Goal: Task Accomplishment & Management: Manage account settings

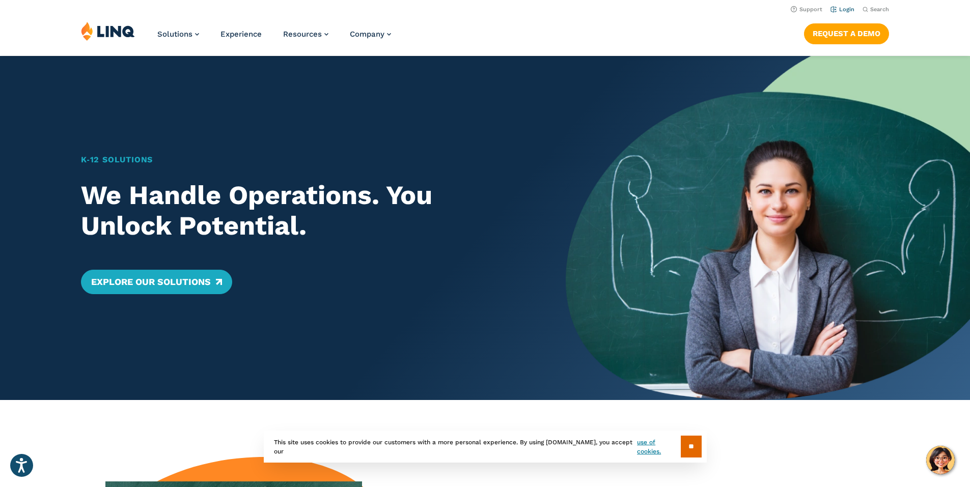
click at [843, 10] on link "Login" at bounding box center [842, 9] width 24 height 7
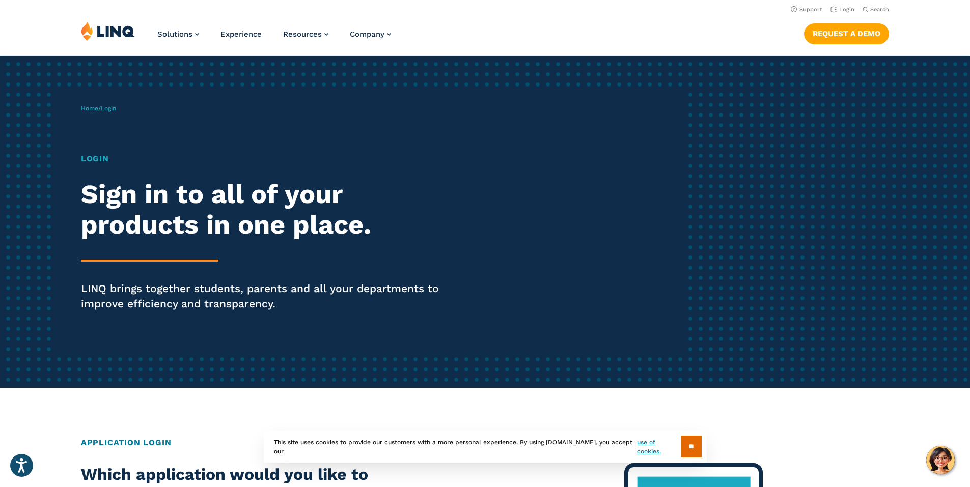
click at [98, 156] on h1 "Login" at bounding box center [268, 159] width 374 height 12
